Goal: Task Accomplishment & Management: Manage account settings

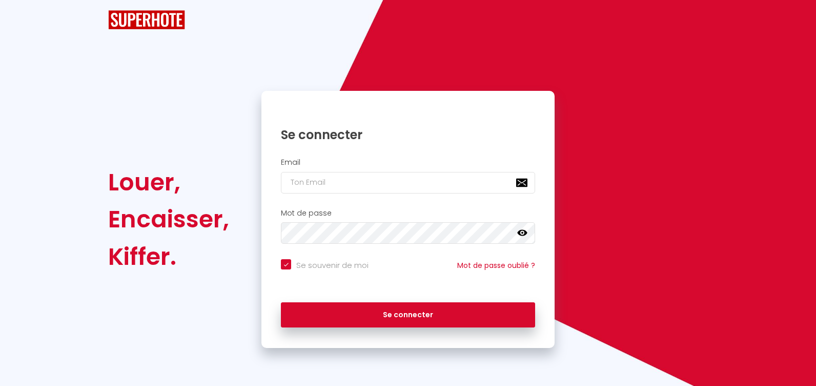
checkbox input "true"
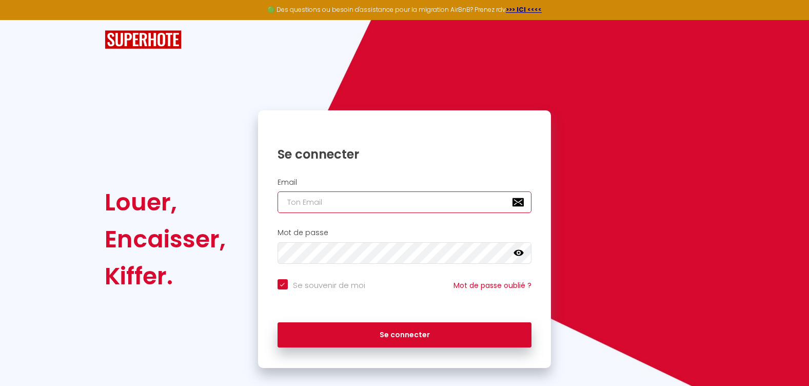
click at [337, 205] on input "email" at bounding box center [404, 202] width 254 height 22
type input "[EMAIL_ADDRESS][DOMAIN_NAME]"
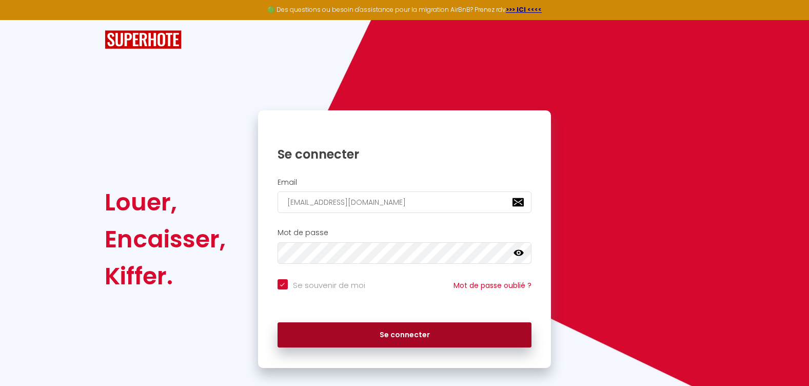
click at [384, 337] on button "Se connecter" at bounding box center [404, 335] width 254 height 26
checkbox input "true"
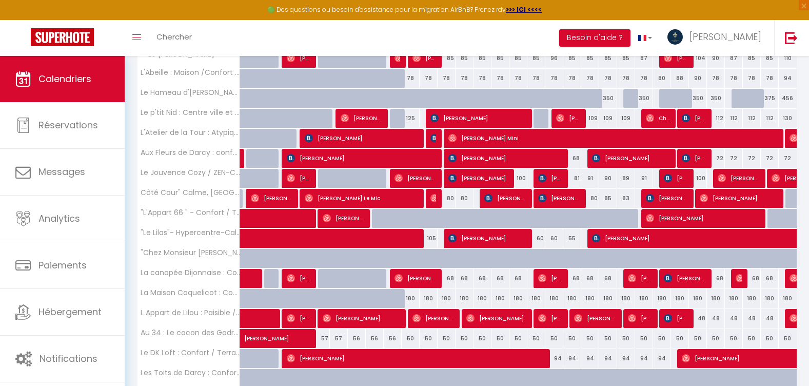
scroll to position [308, 0]
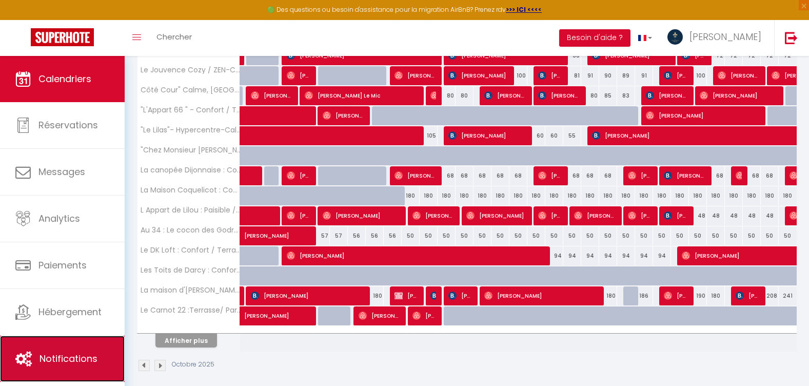
click at [99, 368] on link "Notifications" at bounding box center [62, 358] width 125 height 46
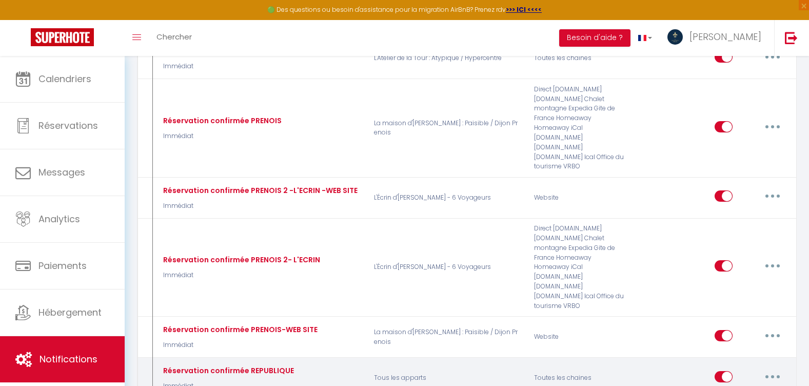
scroll to position [1897, 0]
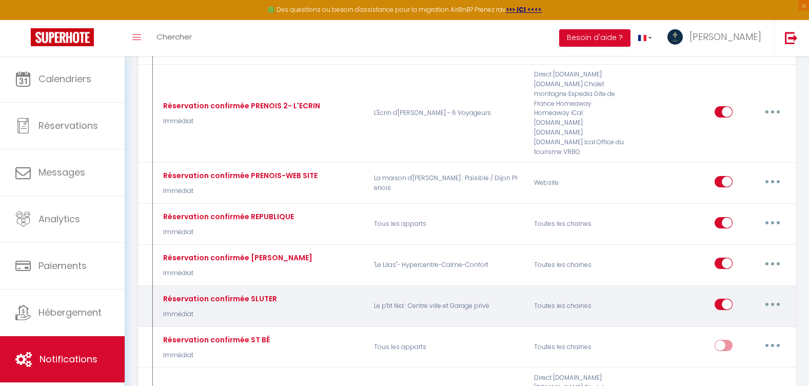
click at [767, 296] on button "button" at bounding box center [772, 304] width 29 height 16
click at [729, 319] on link "Editer" at bounding box center [746, 327] width 76 height 17
type input "Réservation confirmée SLUTER"
select select "Immédiat"
select select
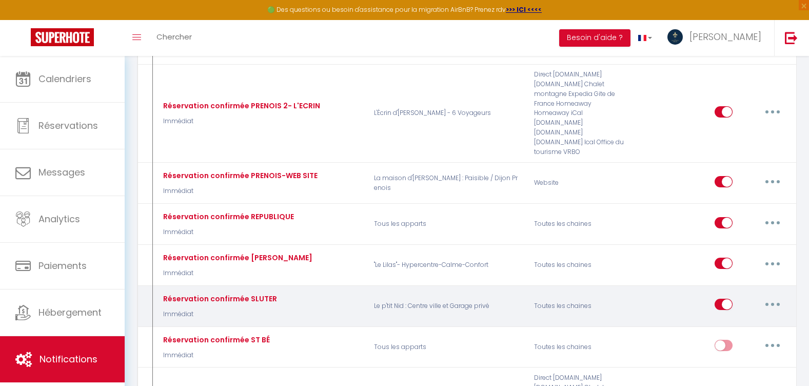
checkbox input "true"
checkbox input "false"
radio input "true"
type input "Réservation confirmée [RENTAL:NAME] [CHECKING:DD-MM-YYYY] au [CHECKOUT:DD-MM-YY…"
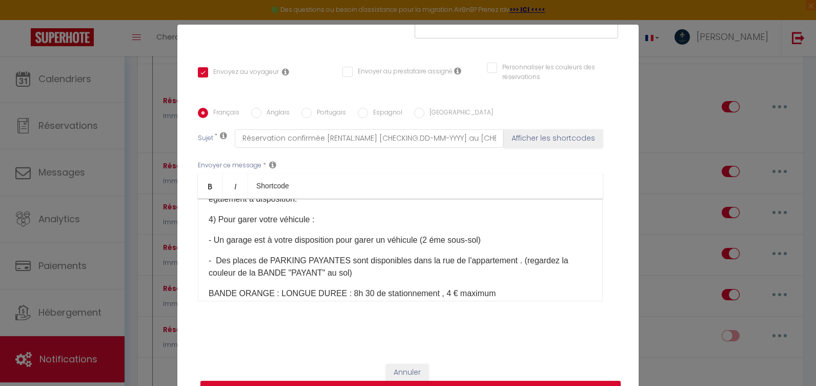
scroll to position [103, 0]
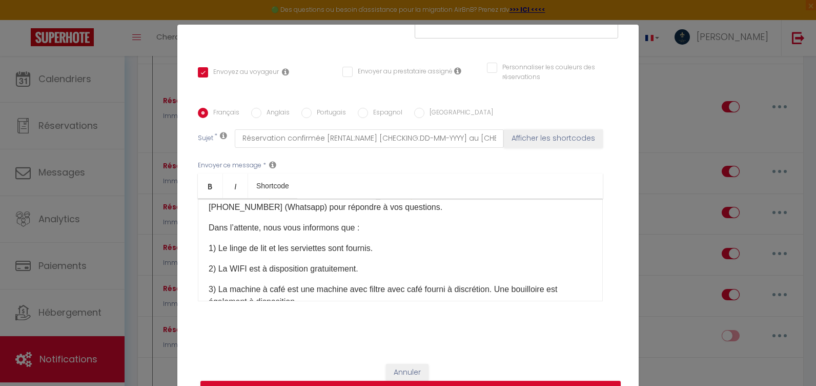
click at [397, 251] on p "1) Le linge de lit et les serviettes sont fournis." at bounding box center [401, 248] width 384 height 12
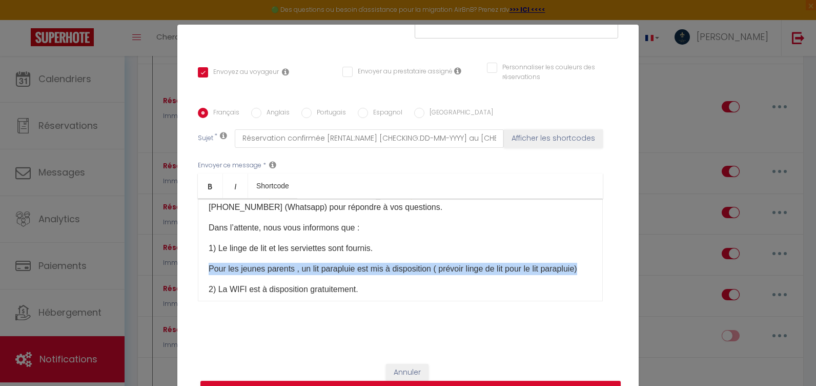
drag, startPoint x: 257, startPoint y: 278, endPoint x: 191, endPoint y: 268, distance: 66.4
click at [195, 268] on div "Français Anglais Portugais Espagnol Italien Sujet * Réservation confirmée [RENT…" at bounding box center [408, 211] width 426 height 207
copy p "Pour les jeunes parents , un lit parapluie est mis à disposition ( prévoir ling…"
click at [252, 112] on input "Anglais" at bounding box center [256, 113] width 10 height 10
radio input "true"
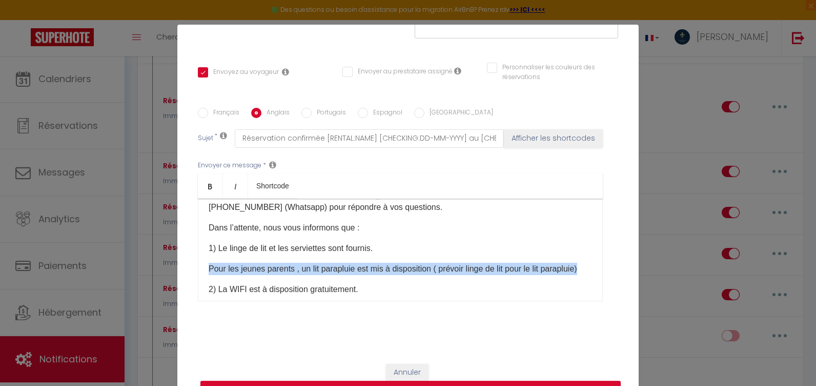
checkbox input "true"
checkbox input "false"
type input "Réservation confirmée [RENTAL:NAME] [CHECKING:DD-MM-YYYY] [CHECKOUT:DD-MM-YYYY]"
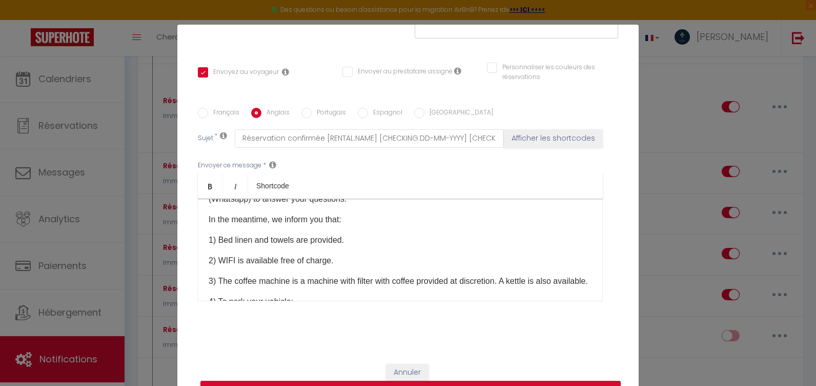
click at [358, 238] on p "1) Bed linen and towels are provided." at bounding box center [401, 240] width 384 height 12
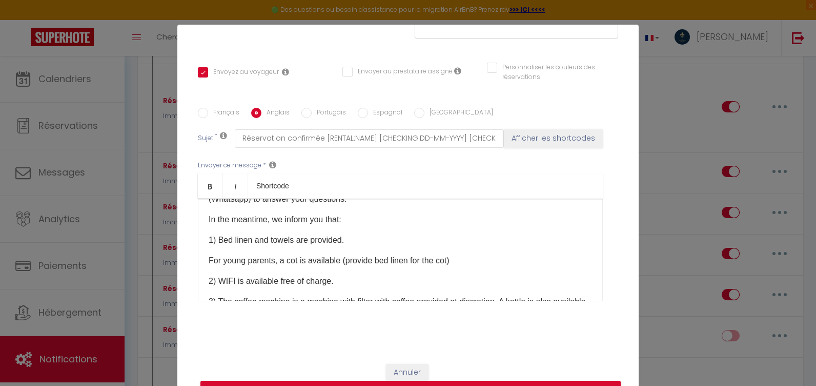
click at [200, 112] on input "Français" at bounding box center [203, 113] width 10 height 10
radio input "true"
checkbox input "true"
checkbox input "false"
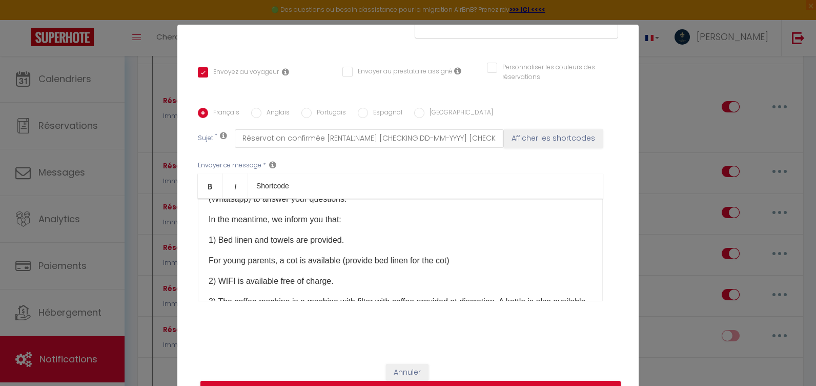
type input "Réservation confirmée [RENTAL:NAME] [CHECKING:DD-MM-YYYY] au [CHECKOUT:DD-MM-YY…"
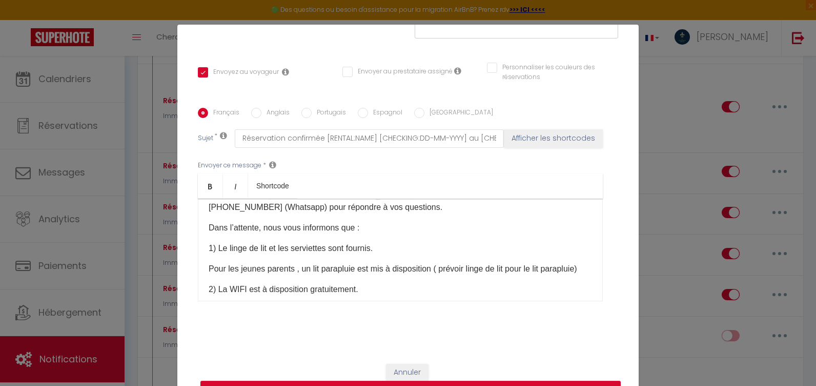
click at [432, 267] on p "Pour les jeunes parents , un lit parapluie est mis à disposition ( prévoir ling…" at bounding box center [401, 269] width 384 height 12
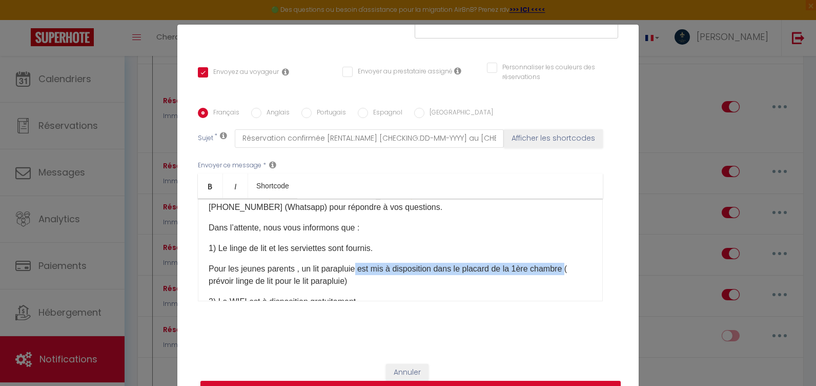
drag, startPoint x: 567, startPoint y: 271, endPoint x: 355, endPoint y: 267, distance: 211.8
click at [355, 267] on p "Pour les jeunes parents , un lit parapluie est mis à disposition dans le placar…" at bounding box center [401, 275] width 384 height 25
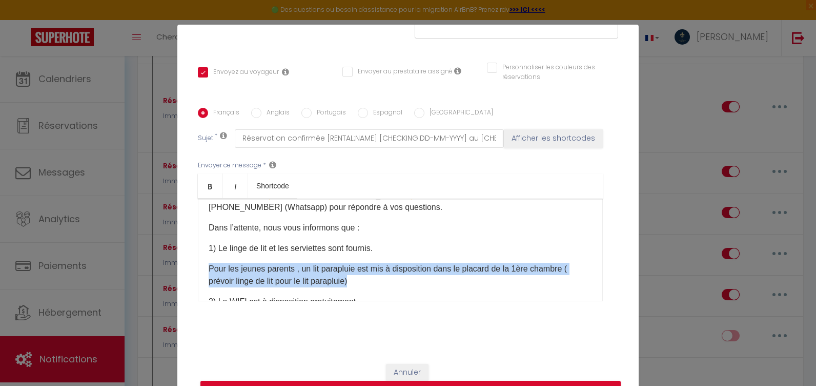
drag, startPoint x: 367, startPoint y: 285, endPoint x: 188, endPoint y: 272, distance: 179.4
click at [188, 272] on div "Titre * Réservation confirmée SLUTER Pour cet hébergement Sélectionner les hébe…" at bounding box center [407, 108] width 461 height 491
copy p "Pour les jeunes parents , un lit parapluie est mis à disposition dans le placar…"
click at [251, 113] on input "Anglais" at bounding box center [256, 113] width 10 height 10
radio input "true"
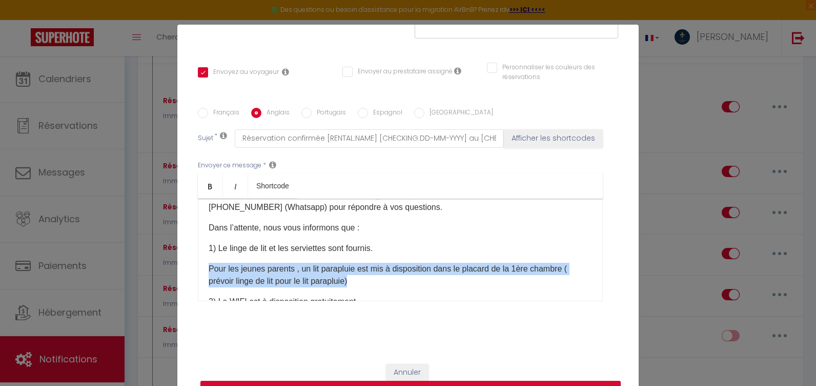
checkbox input "true"
checkbox input "false"
type input "Réservation confirmée [RENTAL:NAME] [CHECKING:DD-MM-YYYY] [CHECKOUT:DD-MM-YYYY]"
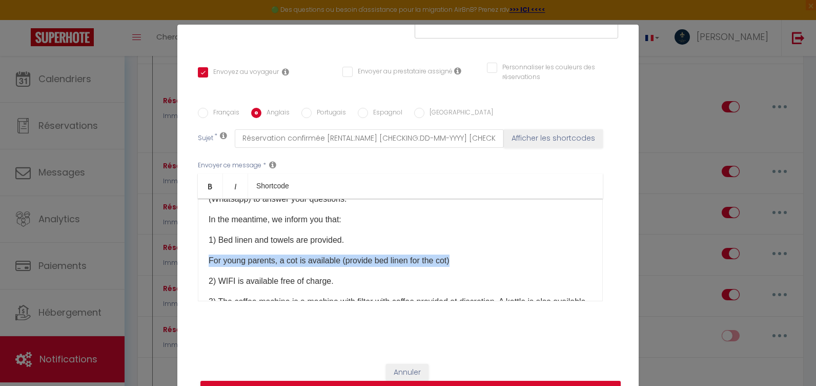
drag, startPoint x: 460, startPoint y: 262, endPoint x: 203, endPoint y: 259, distance: 257.4
click at [203, 259] on div "Hello [GUEST:FIRST_NAME] We thank you for your reservation 😊. In order to best …" at bounding box center [400, 249] width 405 height 103
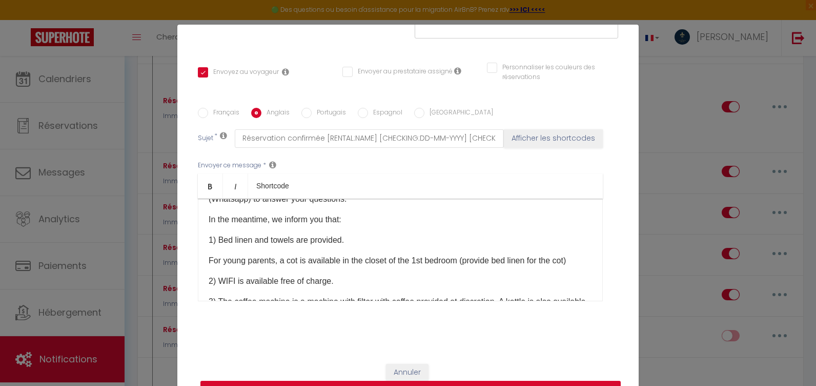
click at [328, 381] on button "Mettre à jour" at bounding box center [410, 389] width 420 height 19
checkbox input "true"
checkbox input "false"
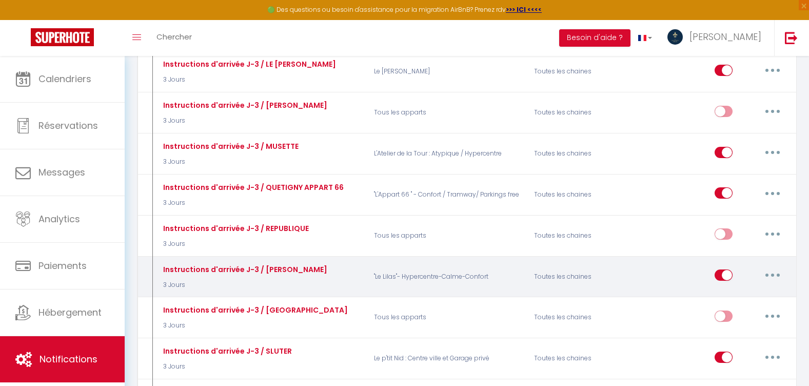
scroll to position [3230, 0]
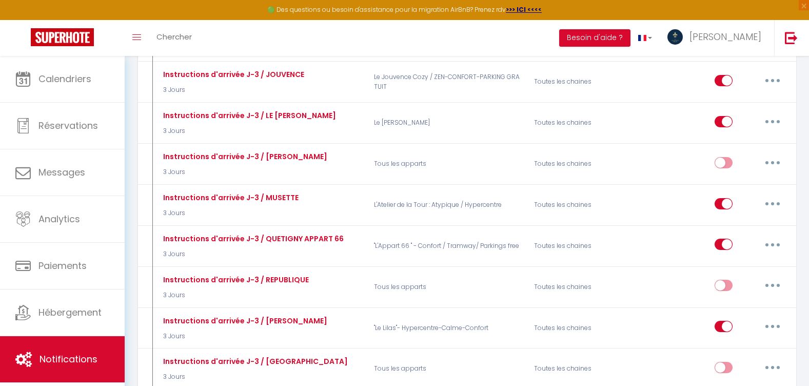
type input "Instructions d'arrivée J-3 / SLUTER"
select select "3 Jours"
select select
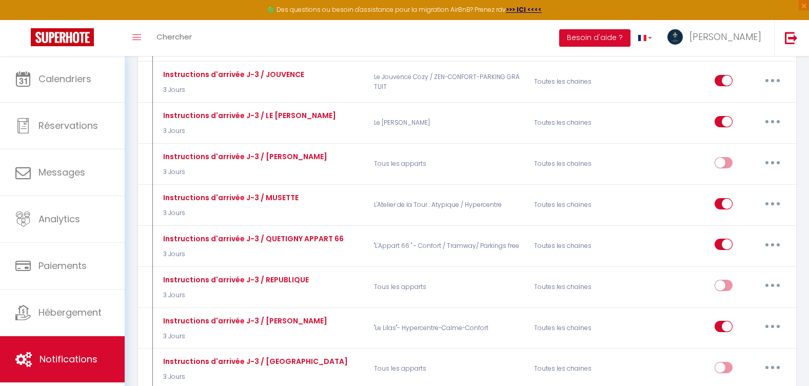
checkbox input "true"
checkbox input "false"
radio input "true"
type input "[RENTAL:NAME] INSTRUCTIONS D'ARRIVEE- Séjour du [BOOKING:CHECKING] au [BOOKING:…"
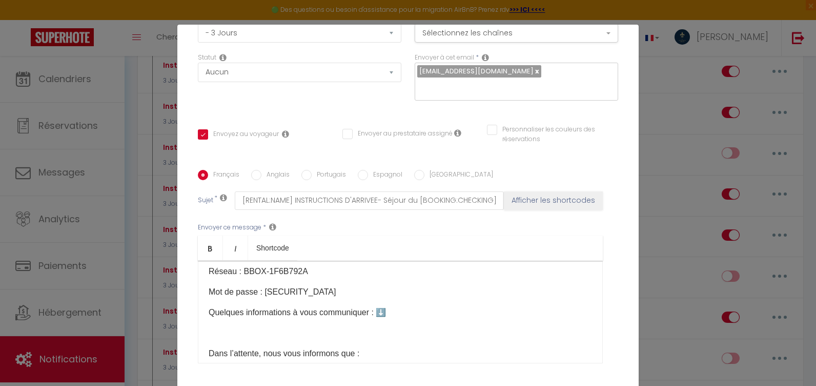
scroll to position [205, 0]
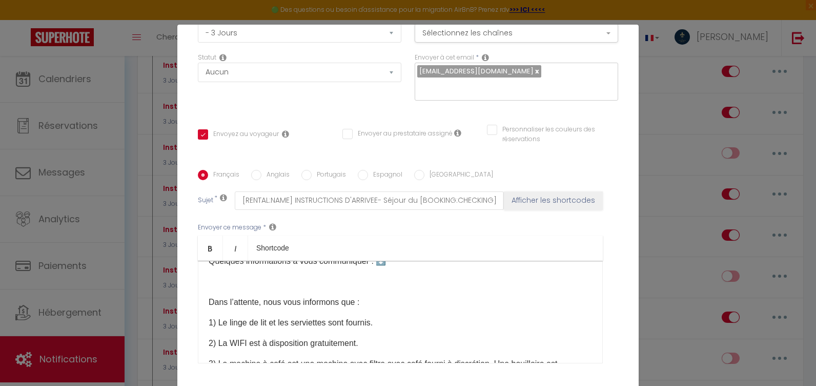
click at [253, 176] on input "Anglais" at bounding box center [256, 175] width 10 height 10
radio input "true"
checkbox input "true"
checkbox input "false"
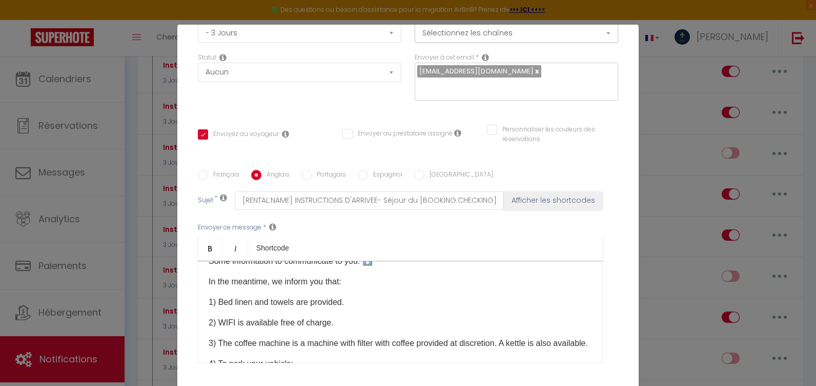
click at [363, 304] on p "1) Bed linen and towels are provided." at bounding box center [401, 302] width 384 height 12
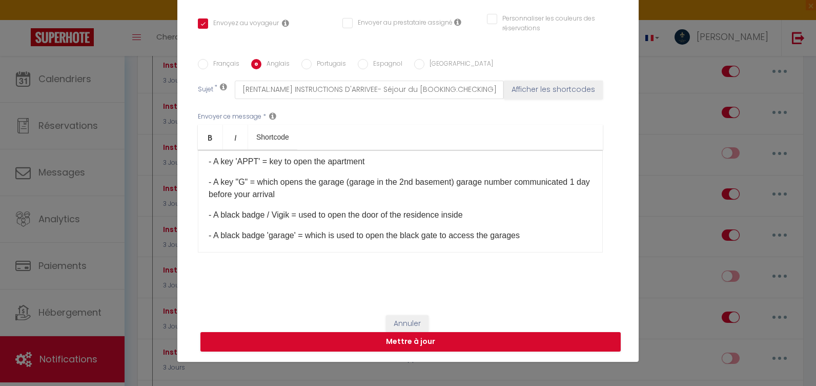
scroll to position [875, 0]
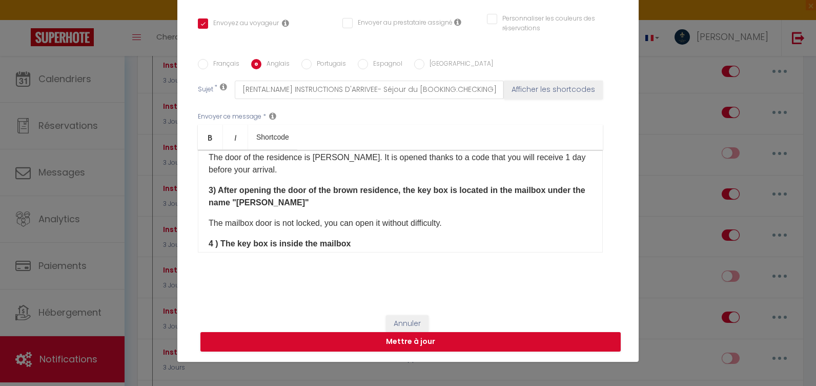
click at [211, 66] on label "Français" at bounding box center [223, 64] width 31 height 11
click at [208, 66] on input "Français" at bounding box center [203, 64] width 10 height 10
radio input "true"
checkbox input "true"
checkbox input "false"
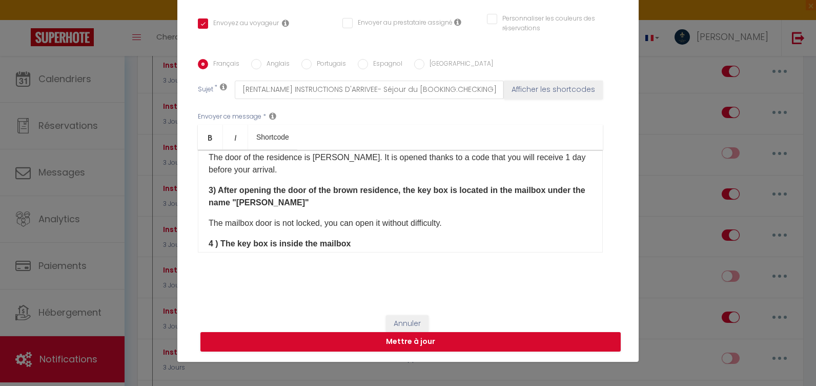
checkbox input "false"
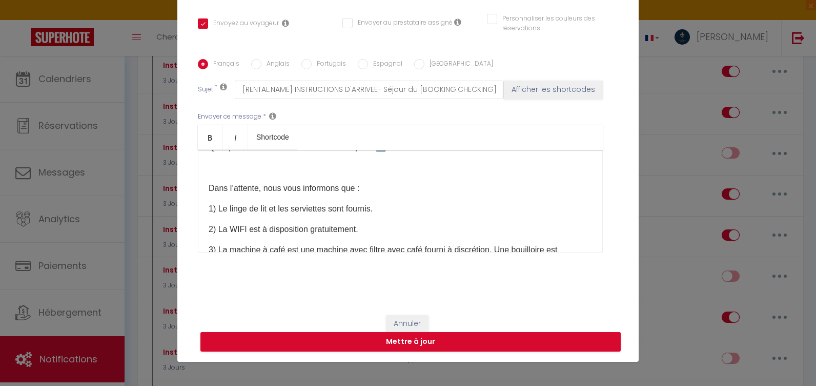
scroll to position [259, 0]
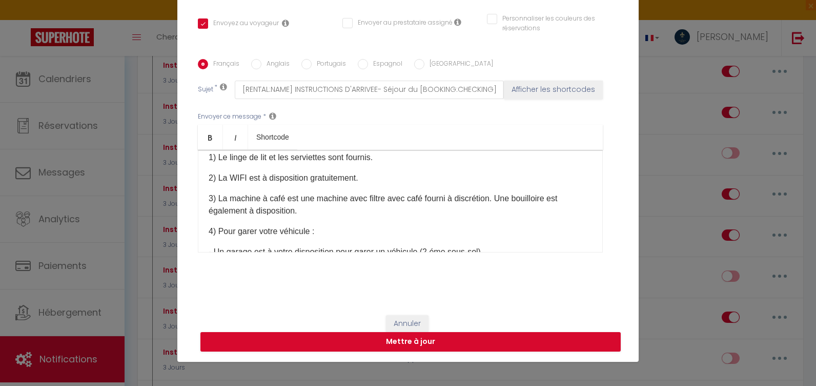
click at [406, 157] on p "1) Le linge de lit et les serviettes sont fournis." at bounding box center [401, 157] width 384 height 12
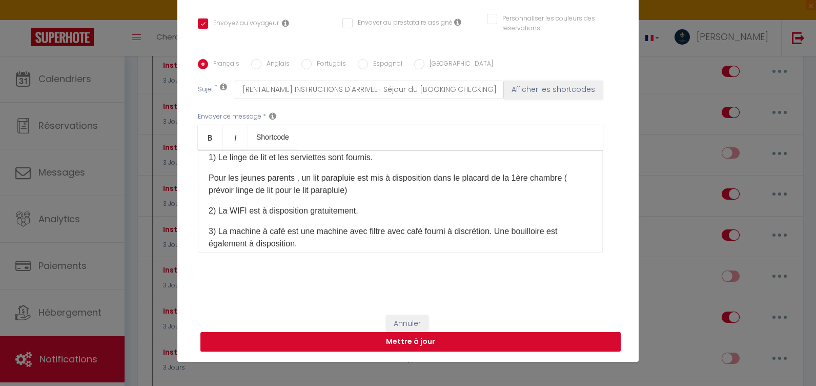
click at [394, 334] on button "Mettre à jour" at bounding box center [410, 341] width 420 height 19
checkbox input "true"
checkbox input "false"
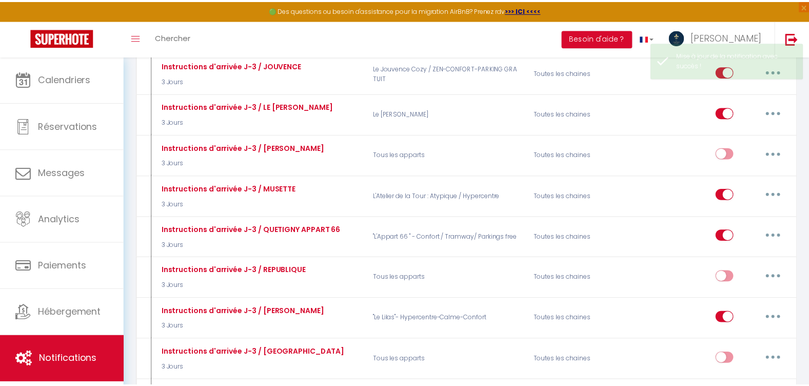
scroll to position [3230, 0]
